Goal: Use online tool/utility: Utilize a website feature to perform a specific function

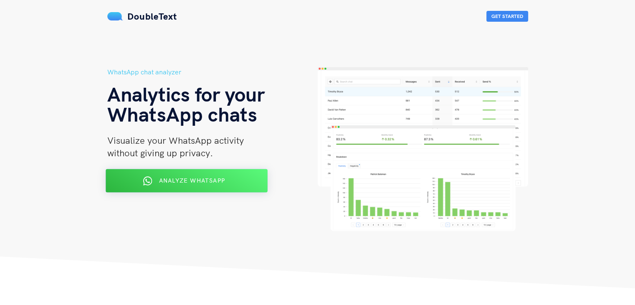
click at [187, 184] on div "Analyze WhatsApp" at bounding box center [186, 180] width 132 height 13
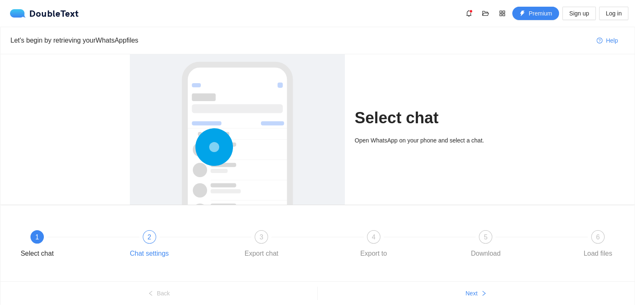
click at [135, 238] on div "2 Chat settings" at bounding box center [181, 245] width 112 height 30
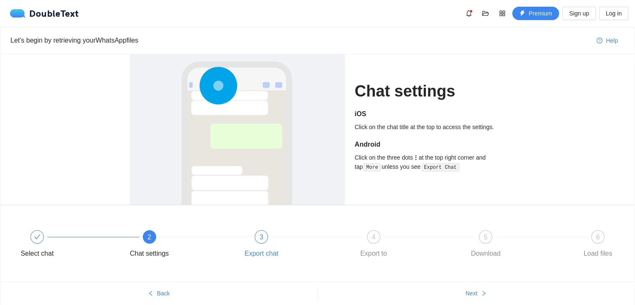
click at [257, 236] on div "3" at bounding box center [261, 236] width 13 height 13
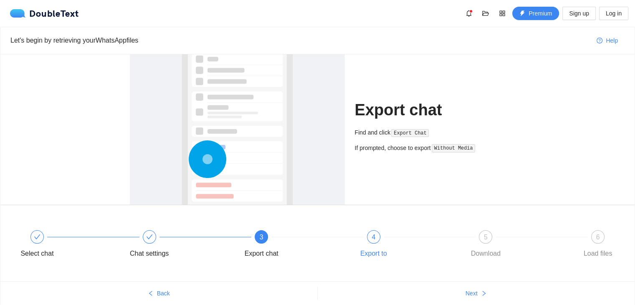
click at [359, 242] on div "4 Export to" at bounding box center [405, 245] width 112 height 30
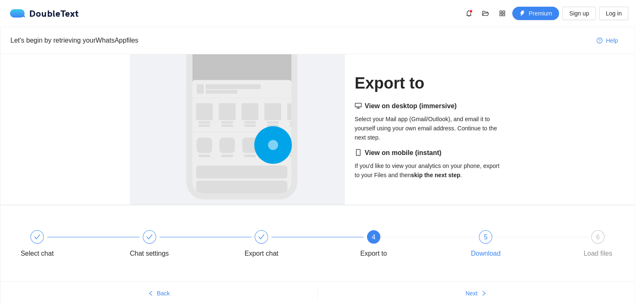
click at [491, 231] on div "5 Download" at bounding box center [517, 245] width 112 height 30
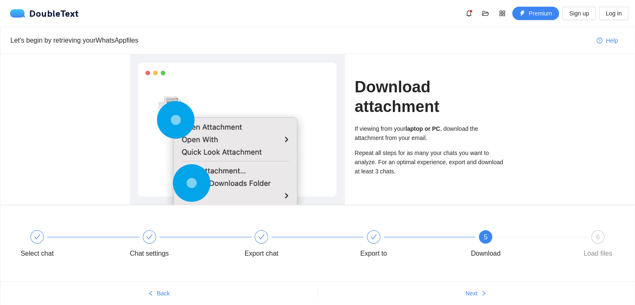
click at [590, 224] on div "Select chat Chat settings Export chat Export to 5 Download 6 Load files" at bounding box center [317, 245] width 609 height 47
drag, startPoint x: 592, startPoint y: 228, endPoint x: 591, endPoint y: 222, distance: 6.5
click at [593, 227] on div "Select chat Chat settings Export chat Export to 5 Download 6 Load files" at bounding box center [317, 245] width 609 height 47
